Goal: Find specific page/section: Find specific page/section

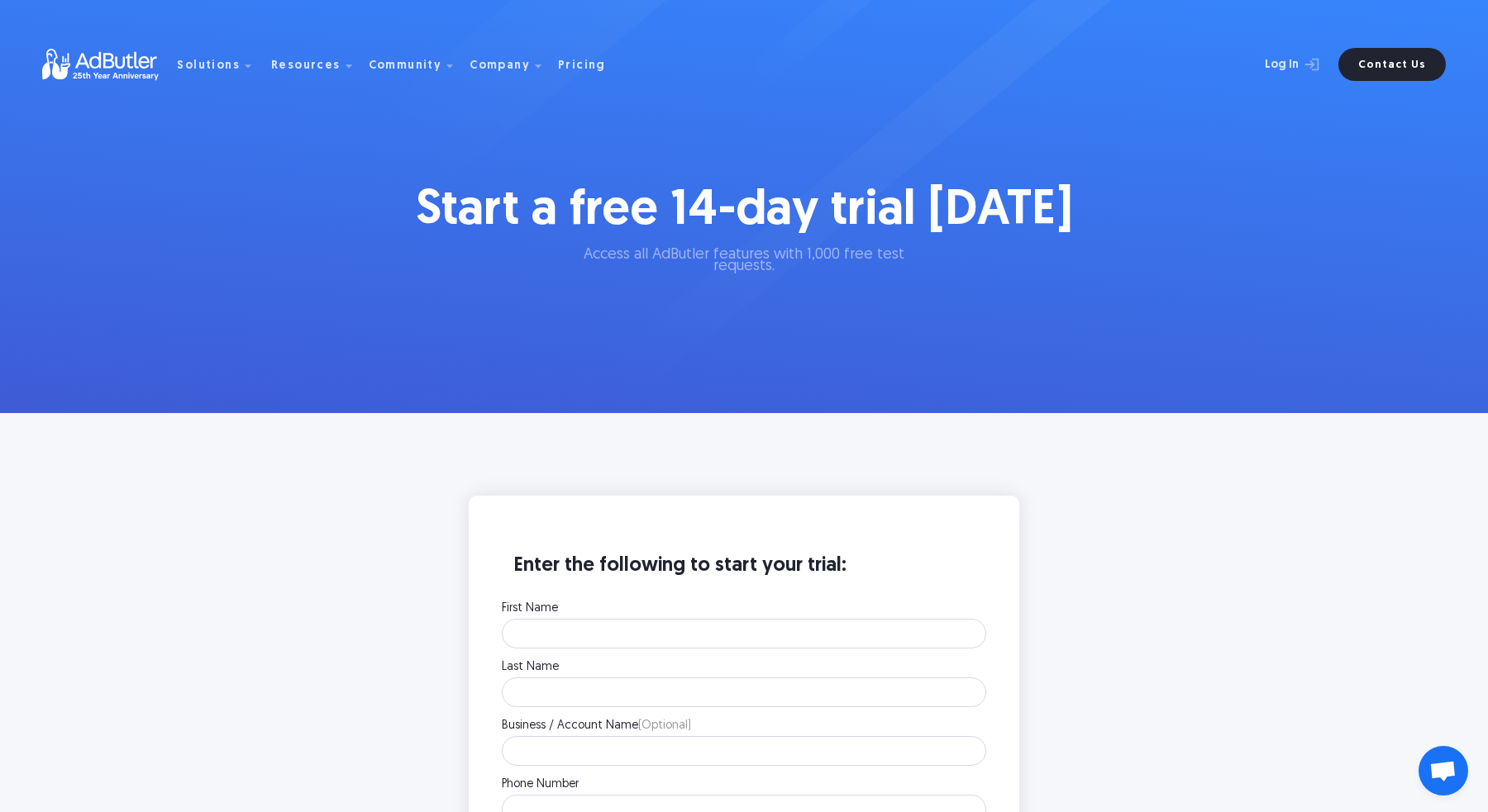
click at [946, 9] on div "Solutions Display Ad Server Save time and increase revenue with The Ad Server. …" at bounding box center [744, 65] width 1403 height 116
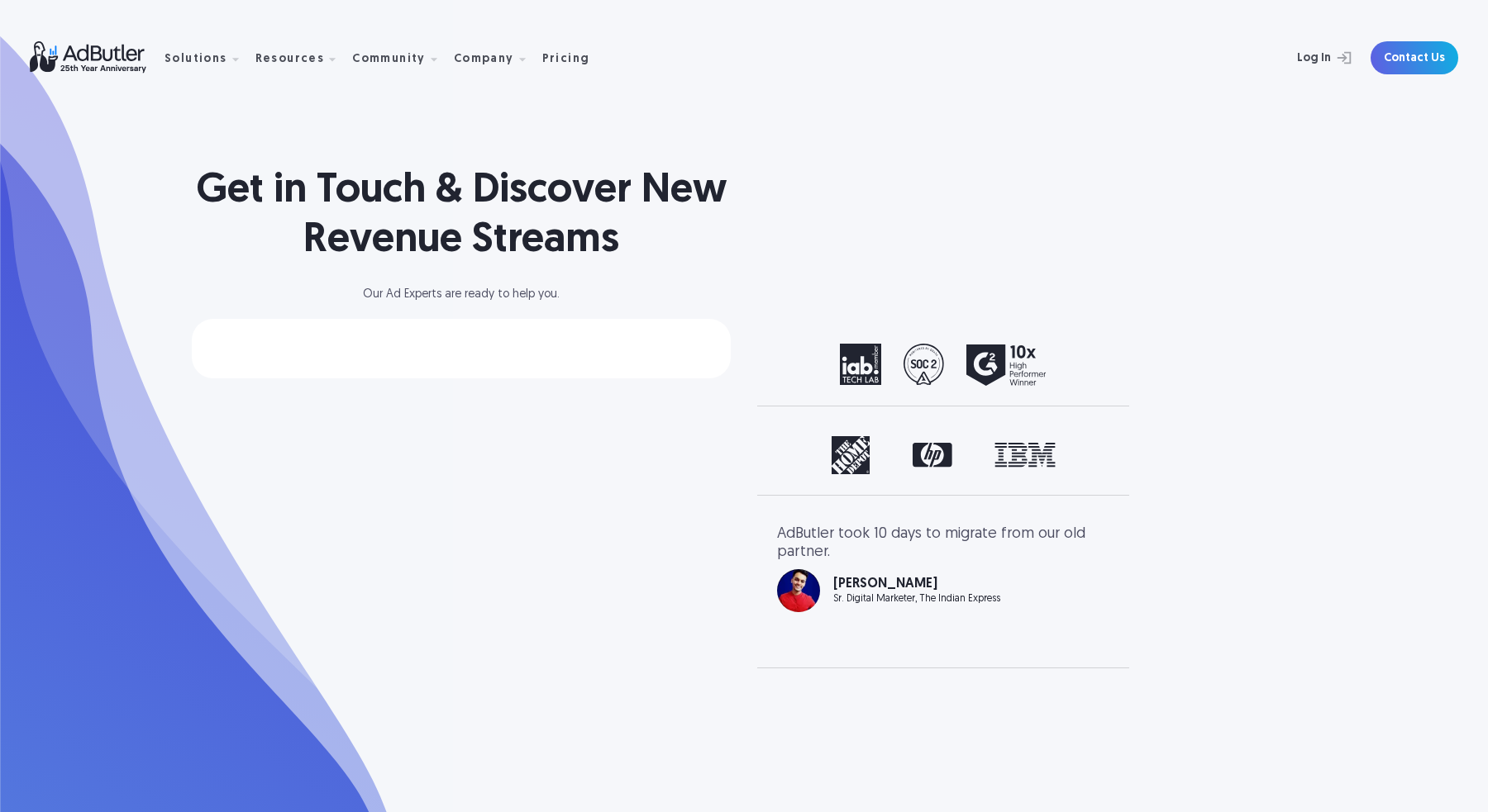
select select "North America"
